Goal: Information Seeking & Learning: Find specific fact

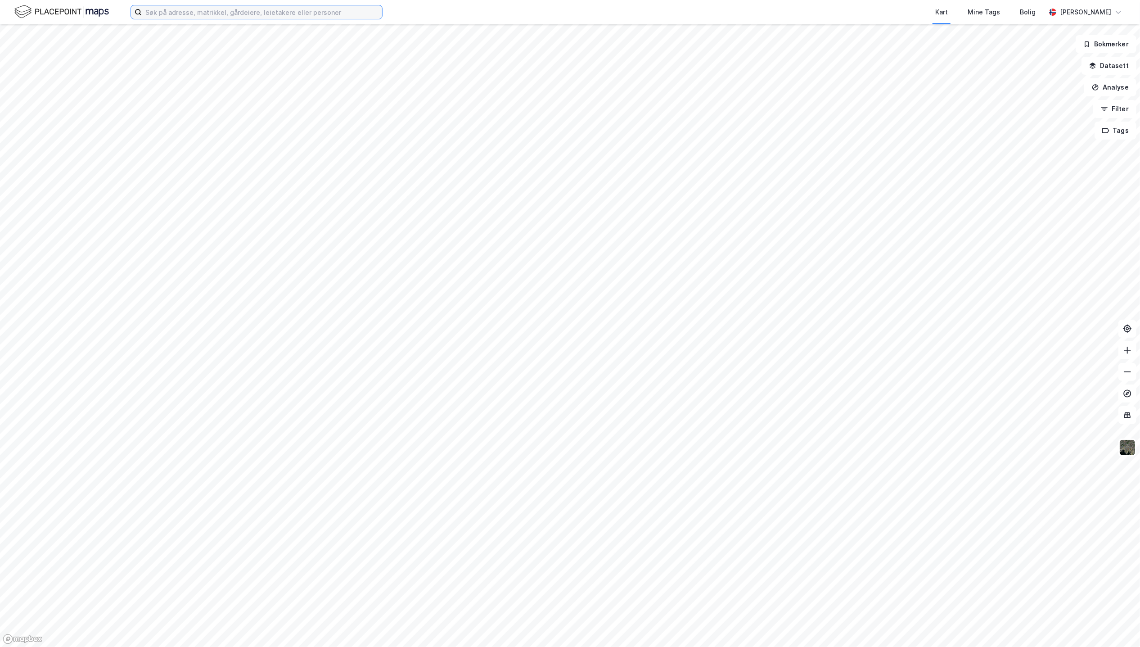
click at [278, 14] on input at bounding box center [262, 12] width 240 height 14
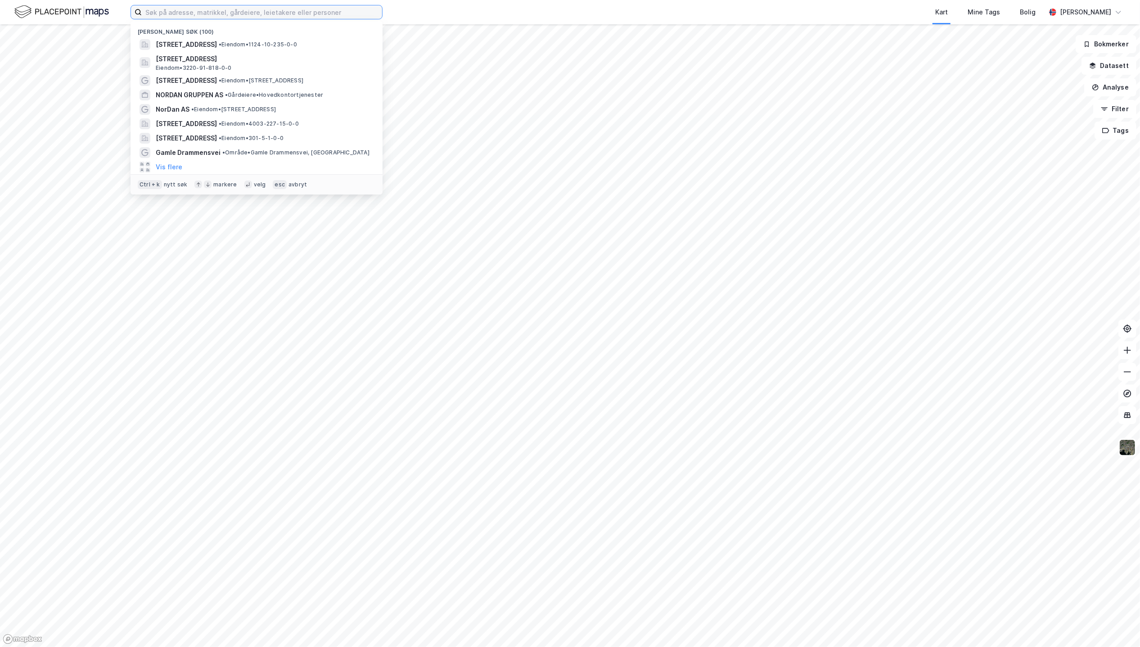
paste input "[STREET_ADDRESS]"
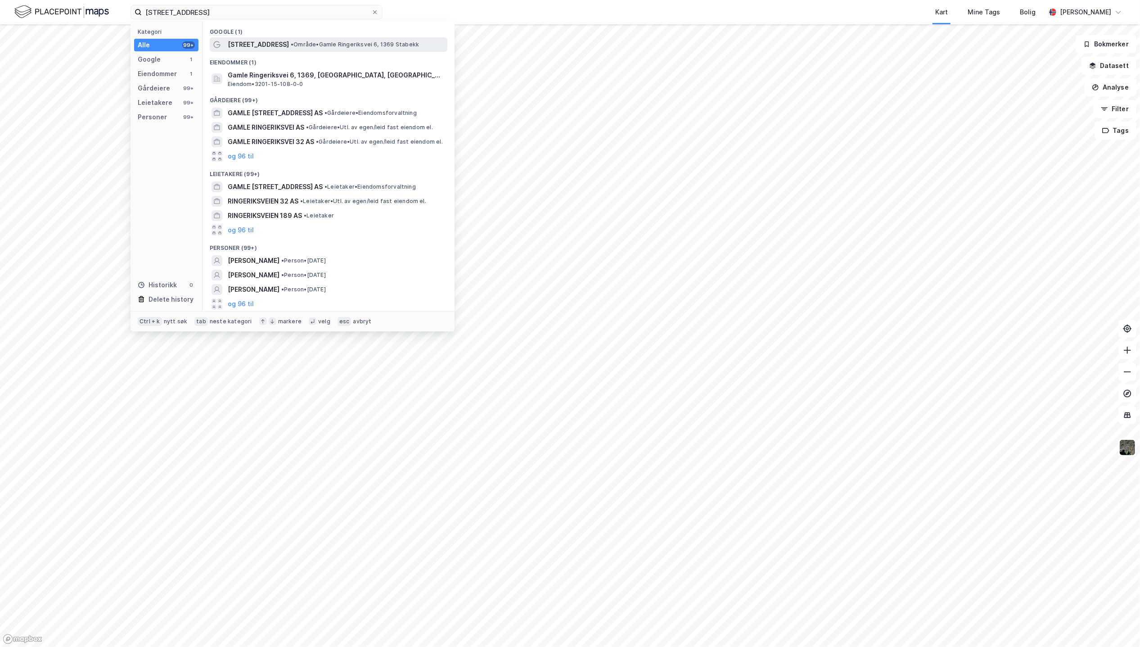
click at [264, 45] on span "[STREET_ADDRESS]" at bounding box center [258, 44] width 61 height 11
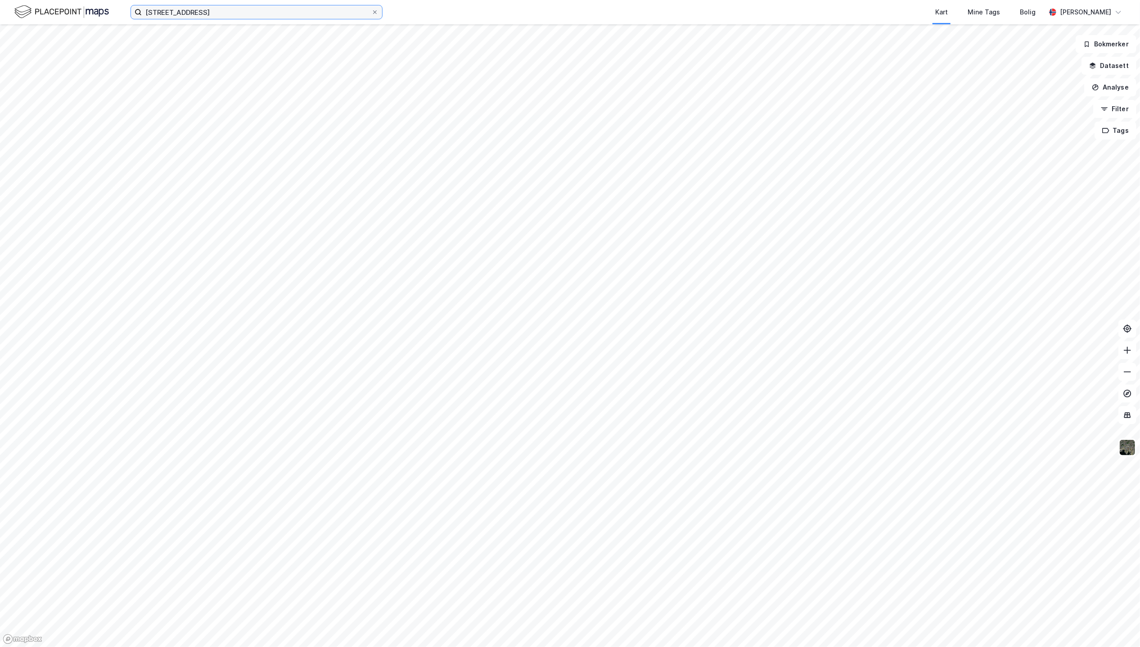
click at [229, 13] on input "[STREET_ADDRESS]" at bounding box center [257, 12] width 230 height 14
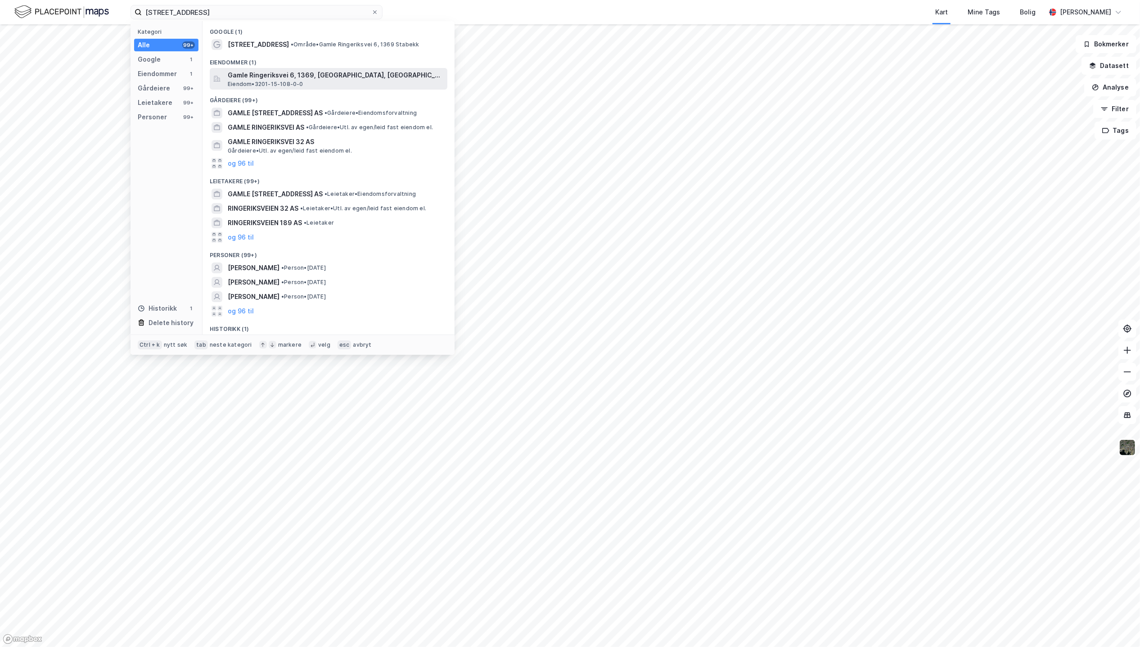
click at [258, 73] on span "Gamle Ringeriksvei 6, 1369, [GEOGRAPHIC_DATA], [GEOGRAPHIC_DATA]" at bounding box center [336, 75] width 216 height 11
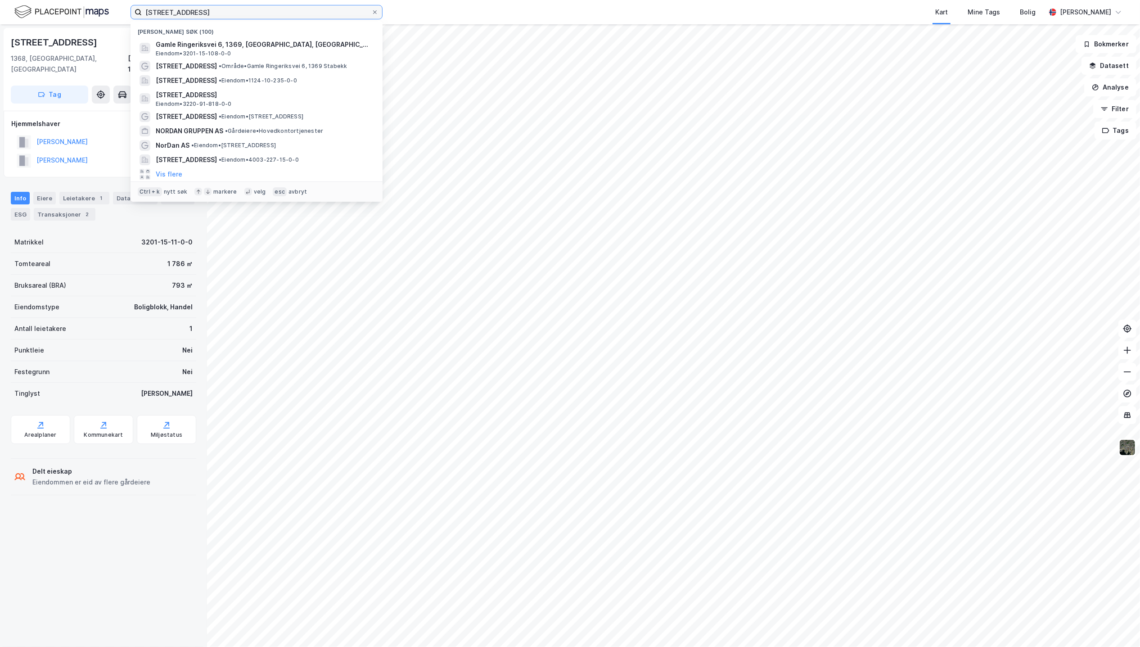
drag, startPoint x: 252, startPoint y: 12, endPoint x: 106, endPoint y: 13, distance: 145.9
click at [106, 13] on div "Gamle Ringeriksvei 6 Nylige søk (100) Gamle Ringeriksvei 6, 1369, [GEOGRAPHIC_D…" at bounding box center [570, 12] width 1140 height 24
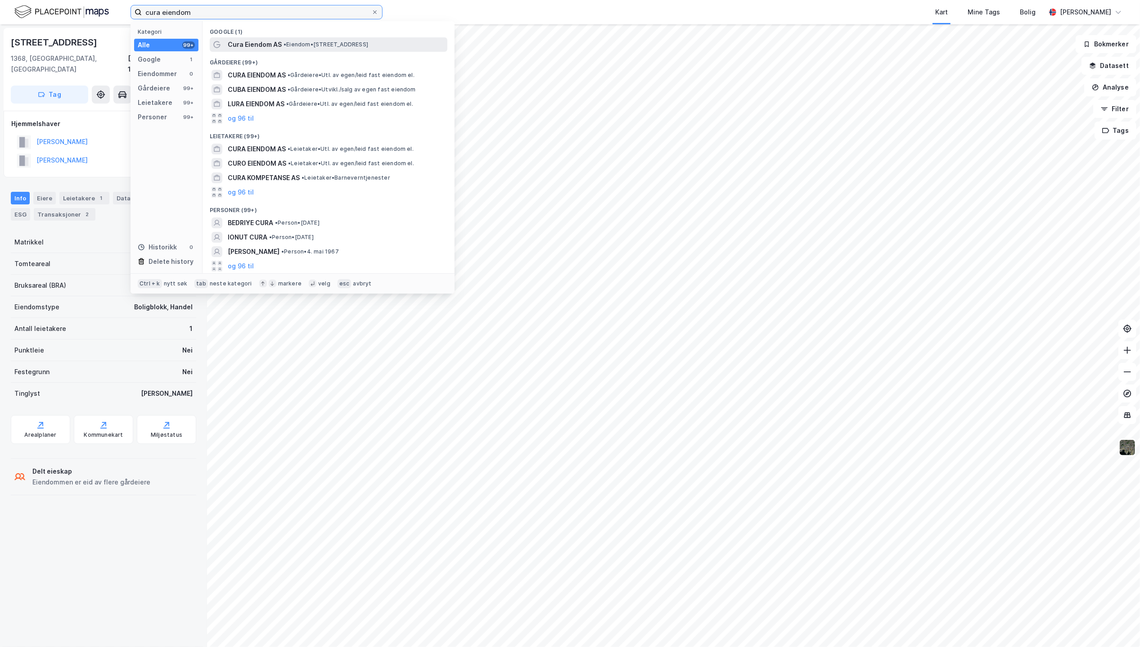
type input "cura eiendom"
click at [251, 46] on span "Cura Eiendom AS" at bounding box center [255, 44] width 54 height 11
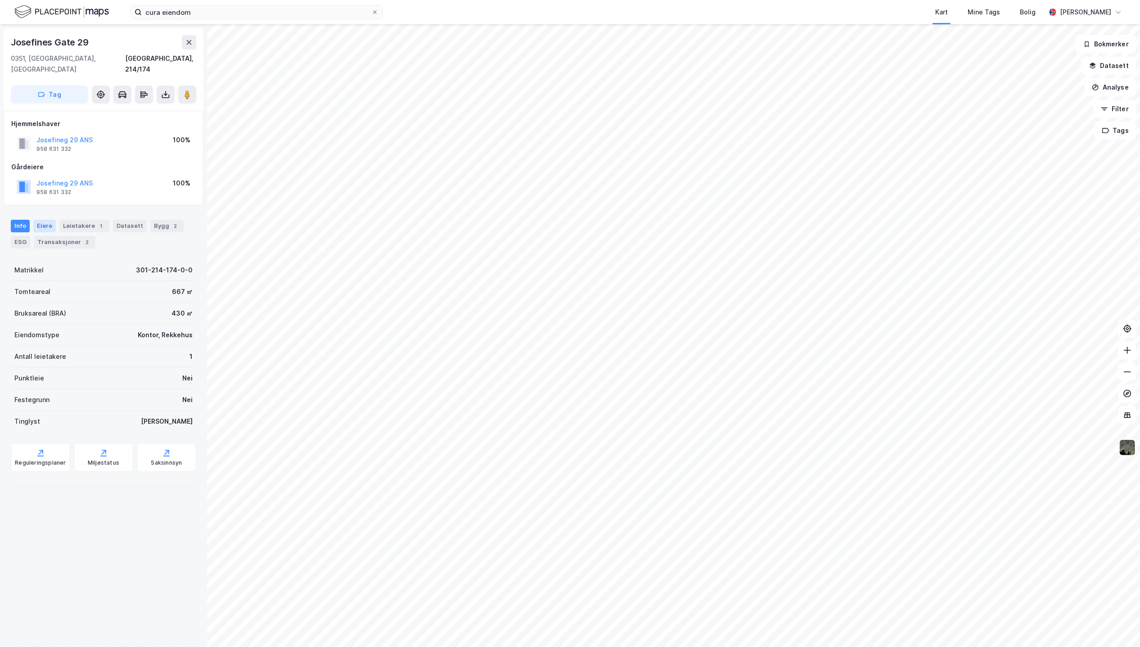
click at [47, 220] on div "Eiere" at bounding box center [44, 226] width 23 height 13
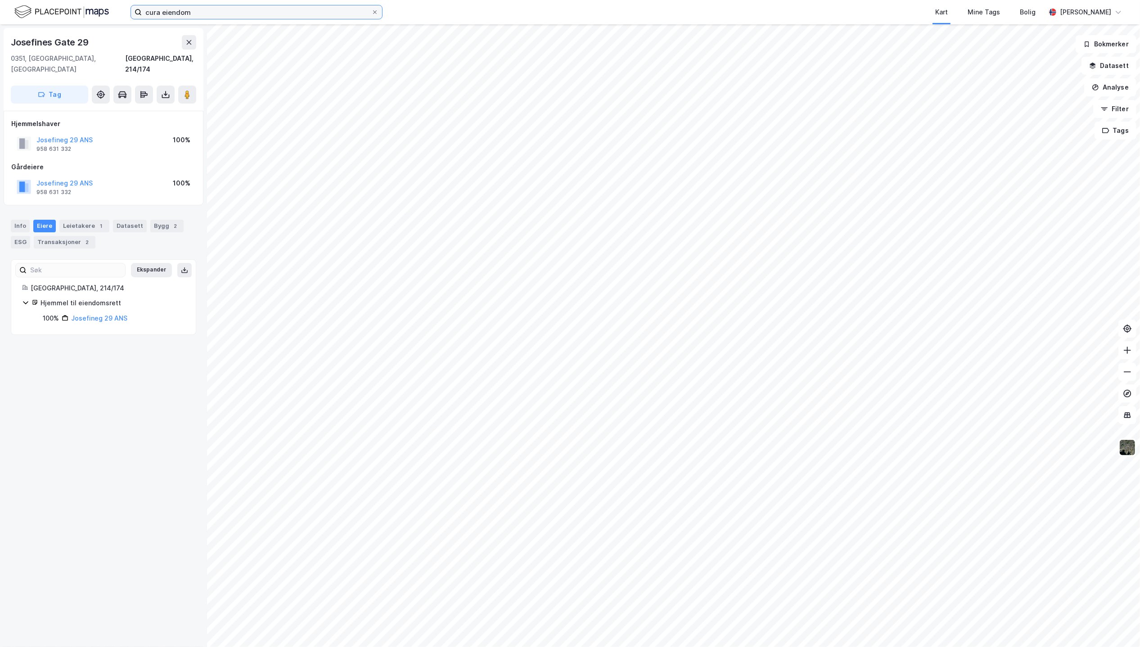
click at [215, 13] on input "cura eiendom" at bounding box center [257, 12] width 230 height 14
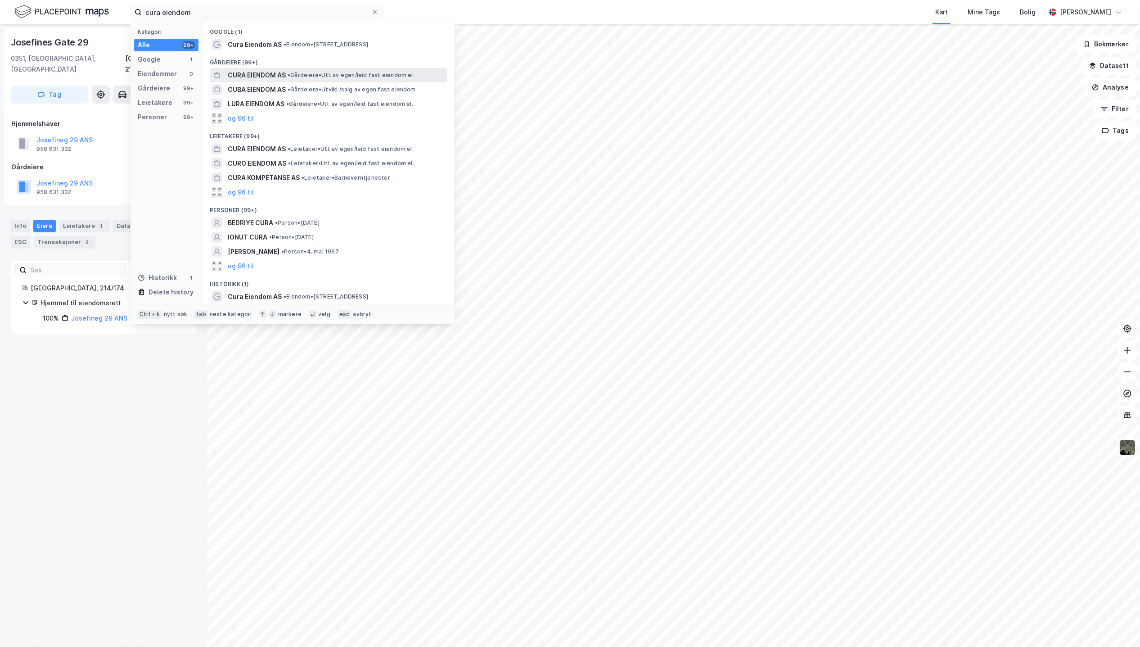
click at [263, 78] on span "CURA EIENDOM AS" at bounding box center [257, 75] width 58 height 11
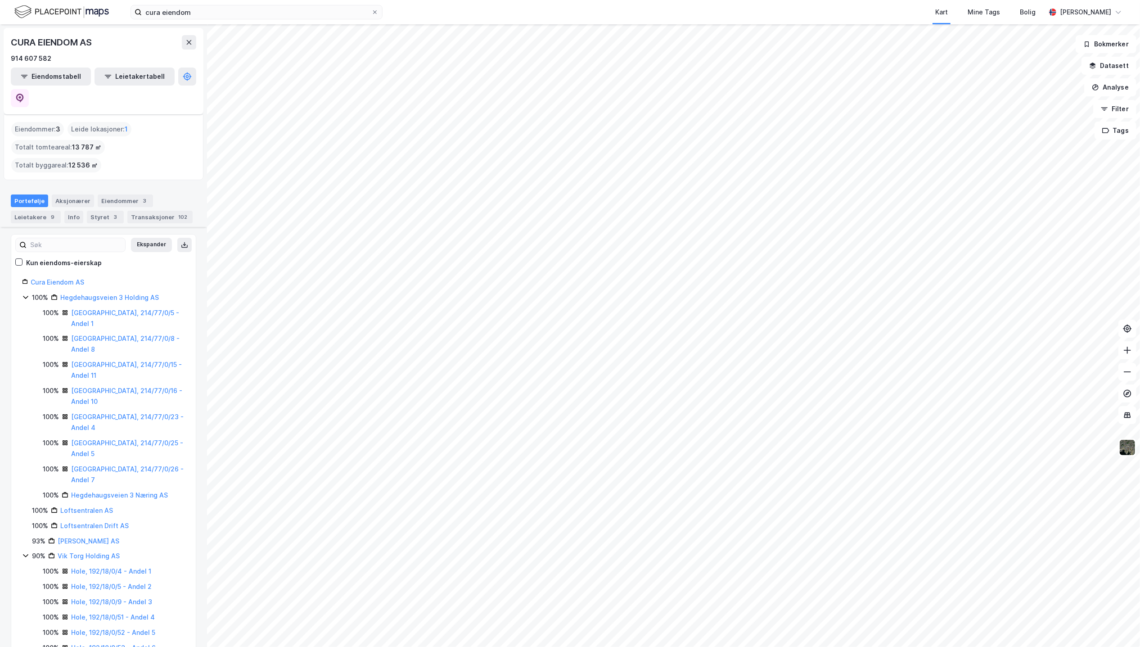
scroll to position [204, 0]
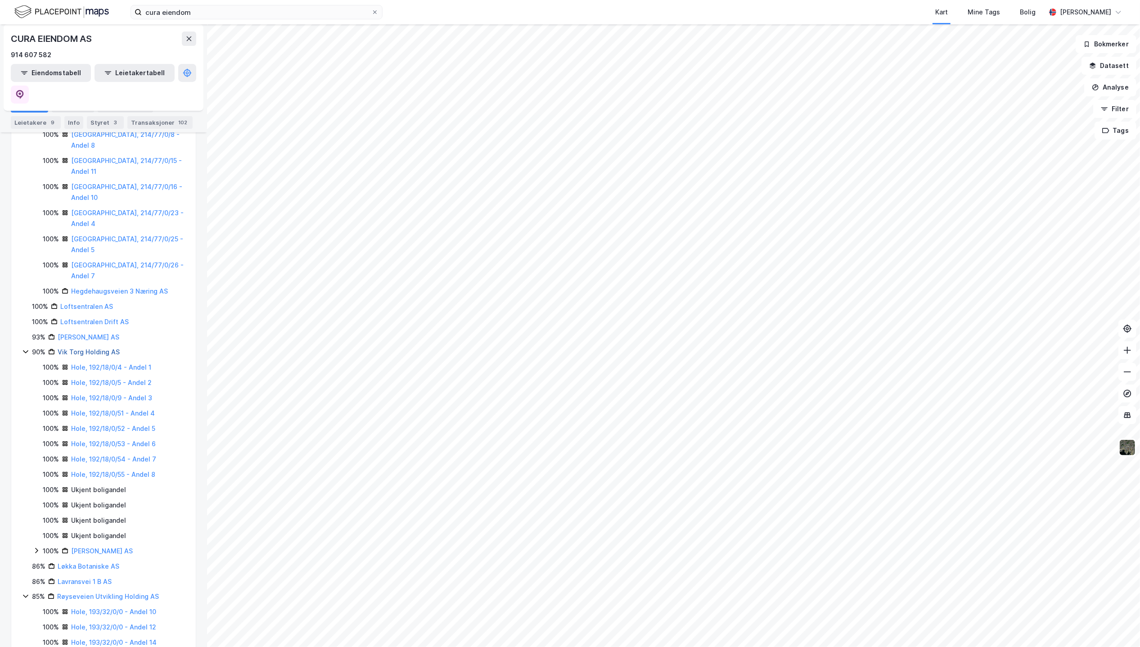
click at [93, 348] on link "Vik Torg Holding AS" at bounding box center [89, 352] width 62 height 8
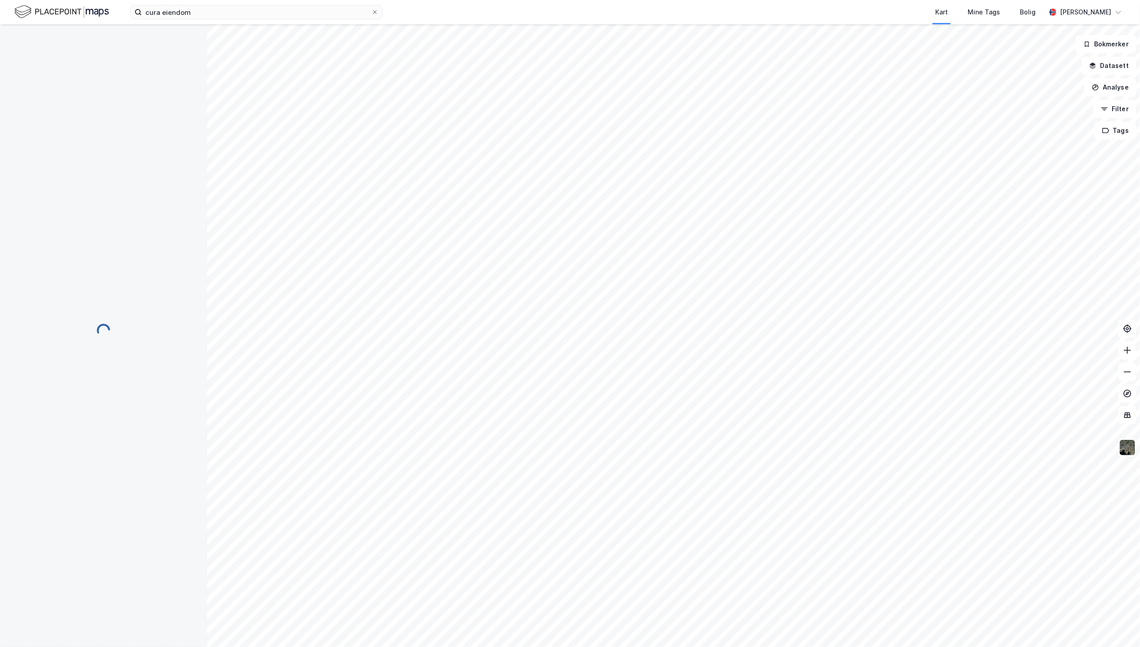
scroll to position [0, 0]
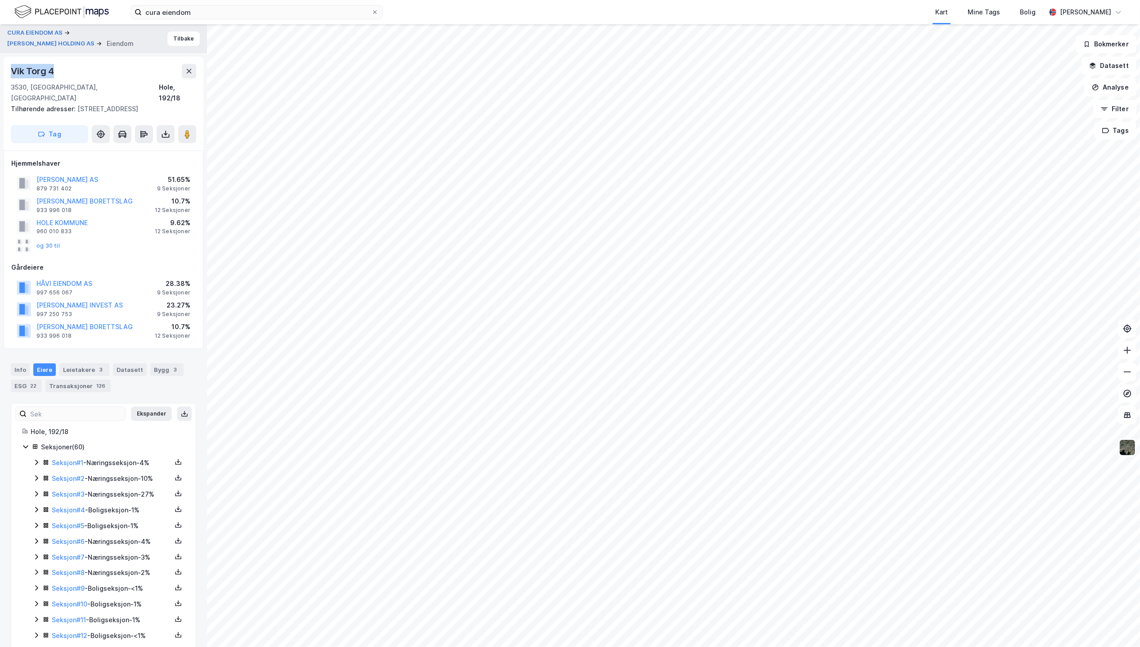
drag, startPoint x: 56, startPoint y: 73, endPoint x: 4, endPoint y: 65, distance: 52.8
click at [4, 65] on div "[STREET_ADDRESS] Tilhørende adresser: [GEOGRAPHIC_DATA], Vik Torg 8, Vik Torg 2…" at bounding box center [104, 104] width 200 height 94
